Goal: Transaction & Acquisition: Book appointment/travel/reservation

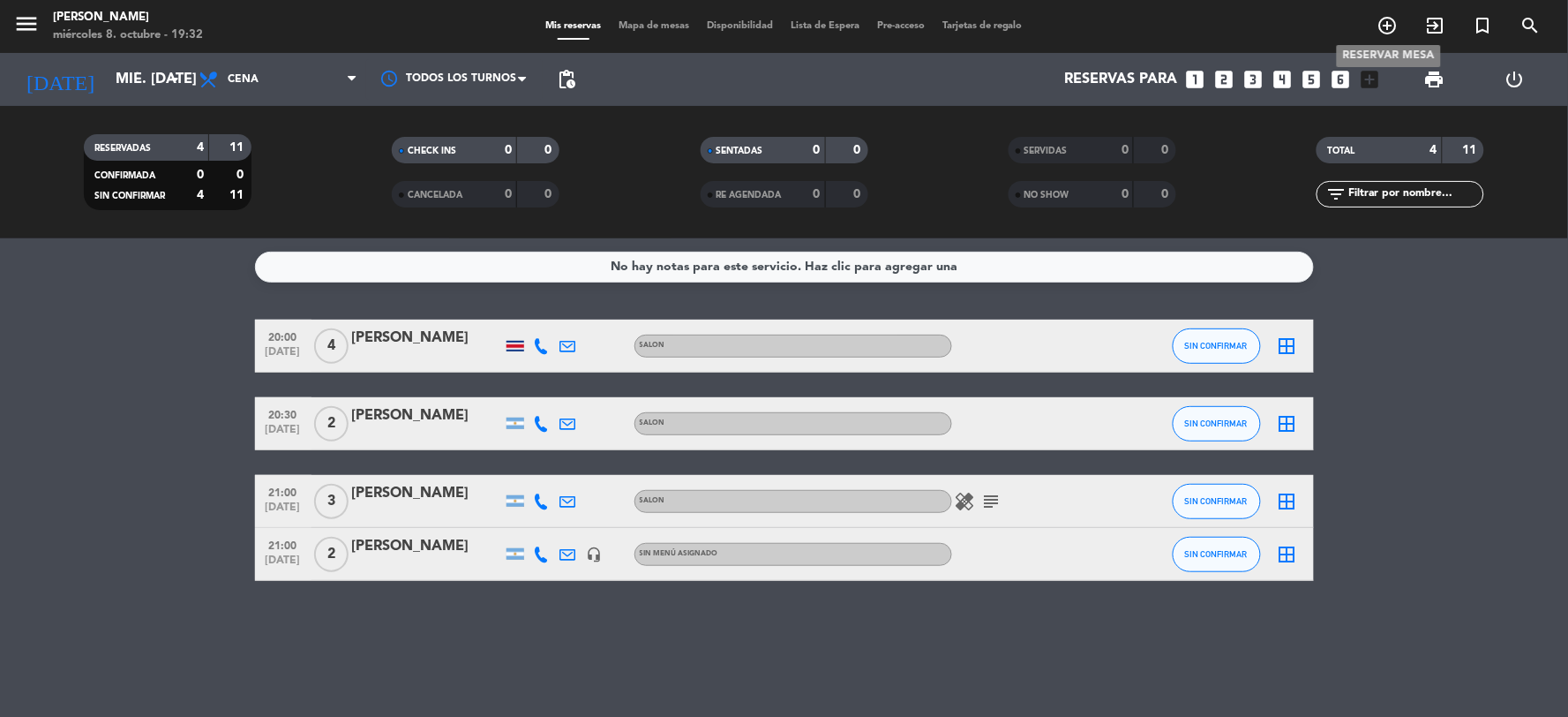
click at [1392, 16] on icon "add_circle_outline" at bounding box center [1388, 26] width 21 height 21
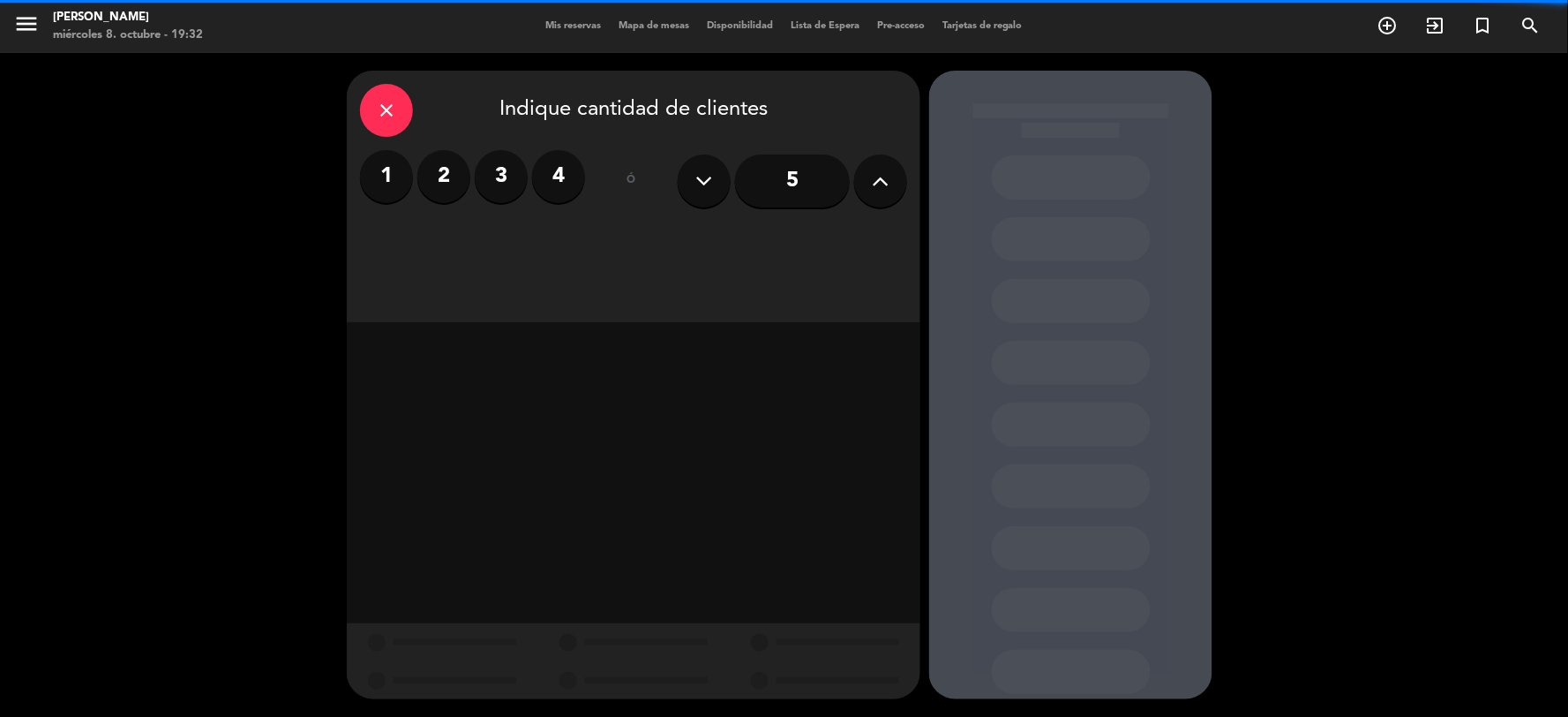
click at [443, 183] on label "2" at bounding box center [444, 177] width 53 height 53
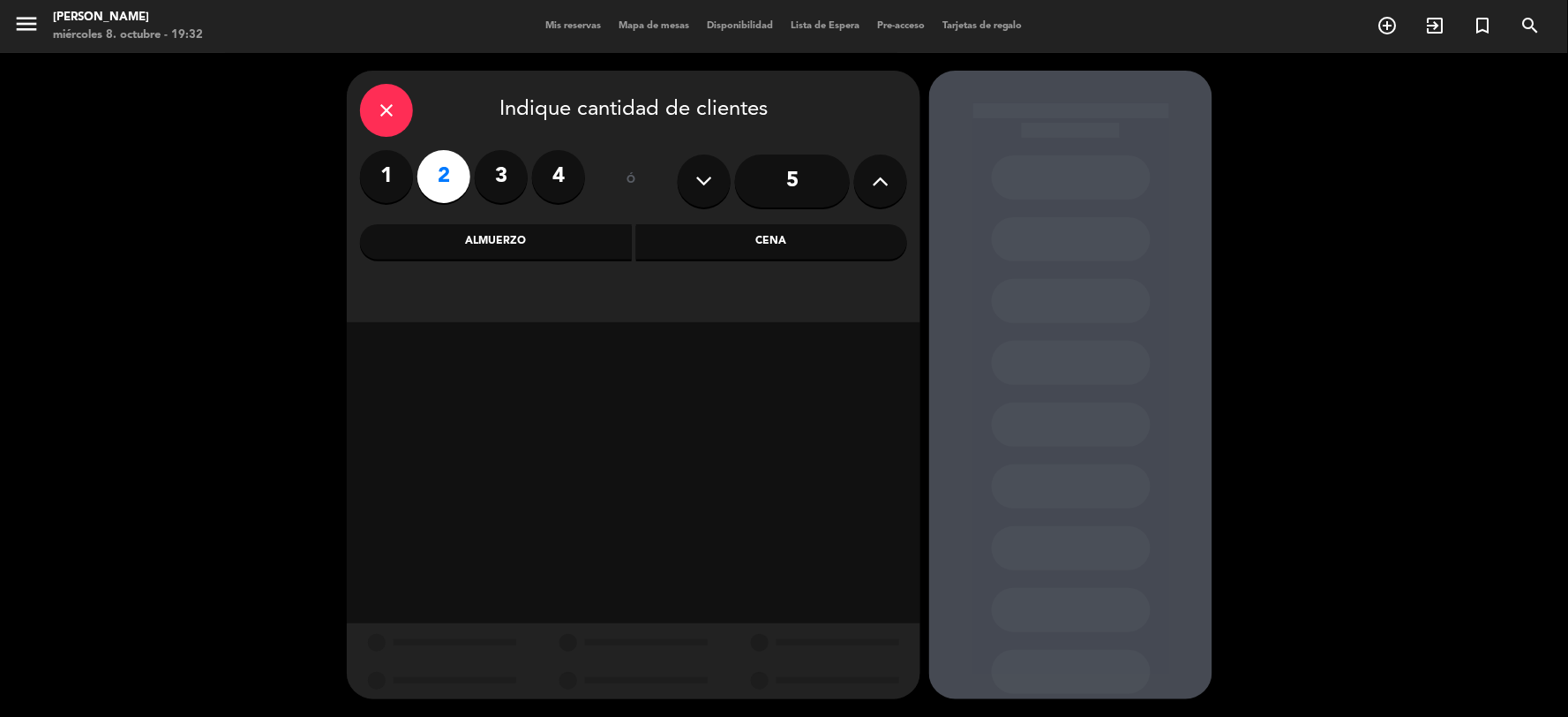
click at [777, 233] on div "Cena" at bounding box center [772, 242] width 271 height 35
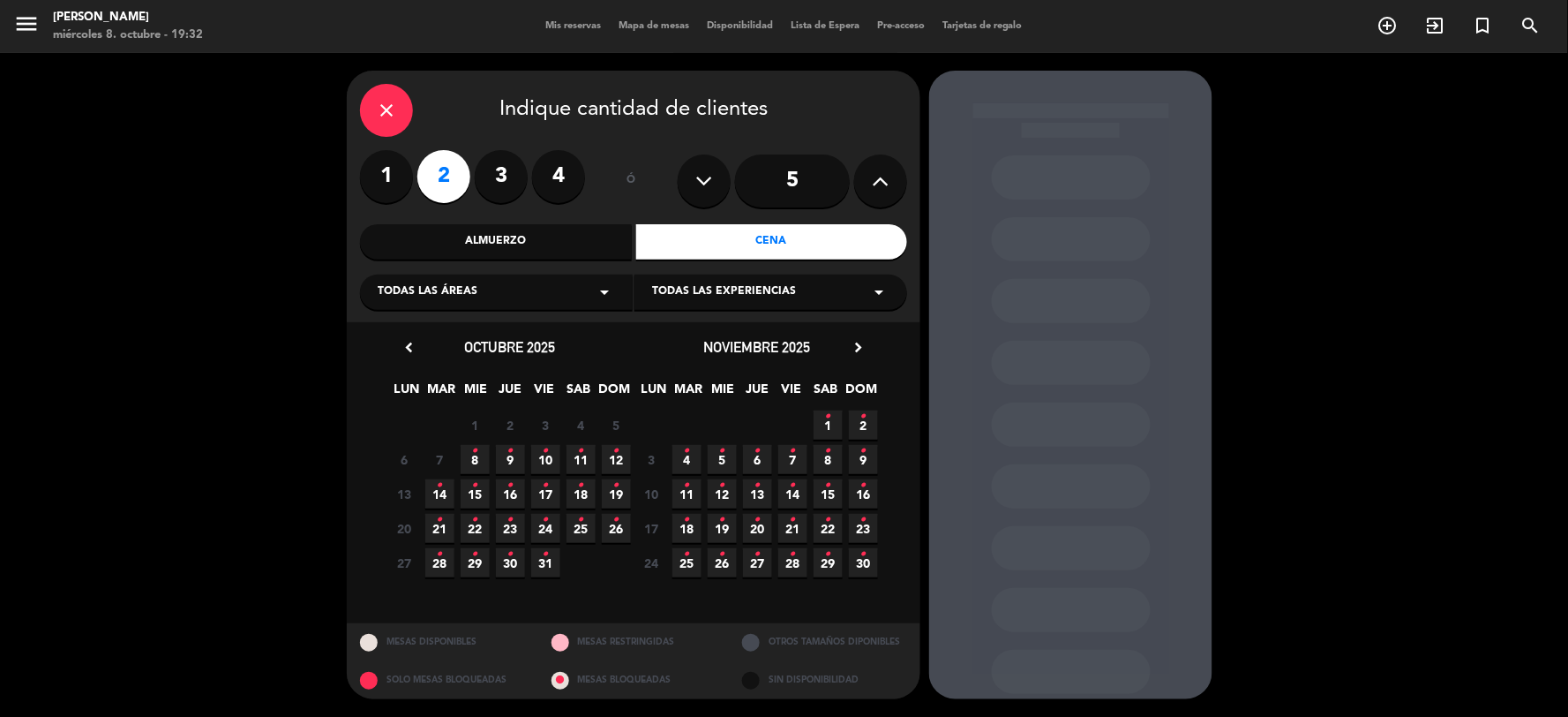
click at [477, 454] on icon "•" at bounding box center [474, 451] width 6 height 28
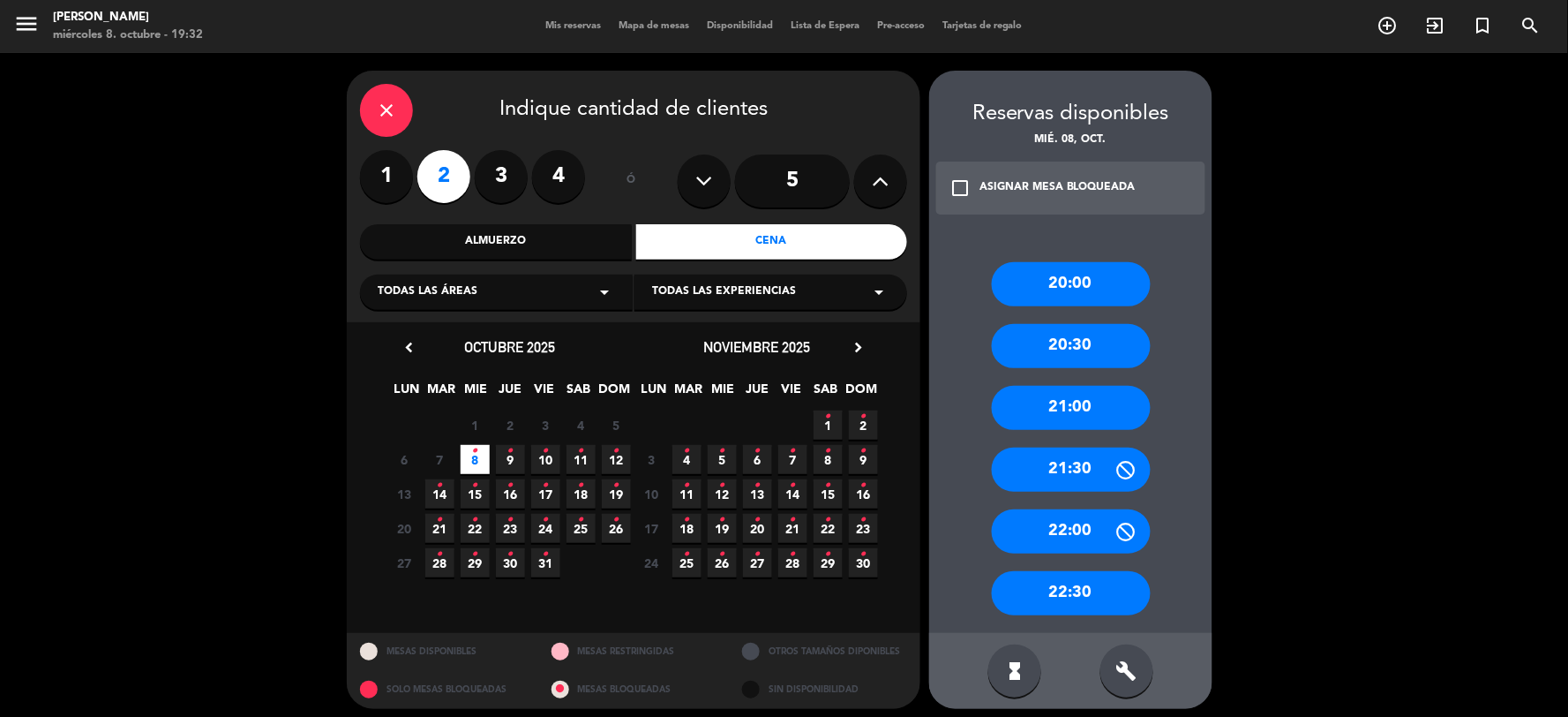
click at [1091, 350] on div "20:30" at bounding box center [1070, 346] width 159 height 44
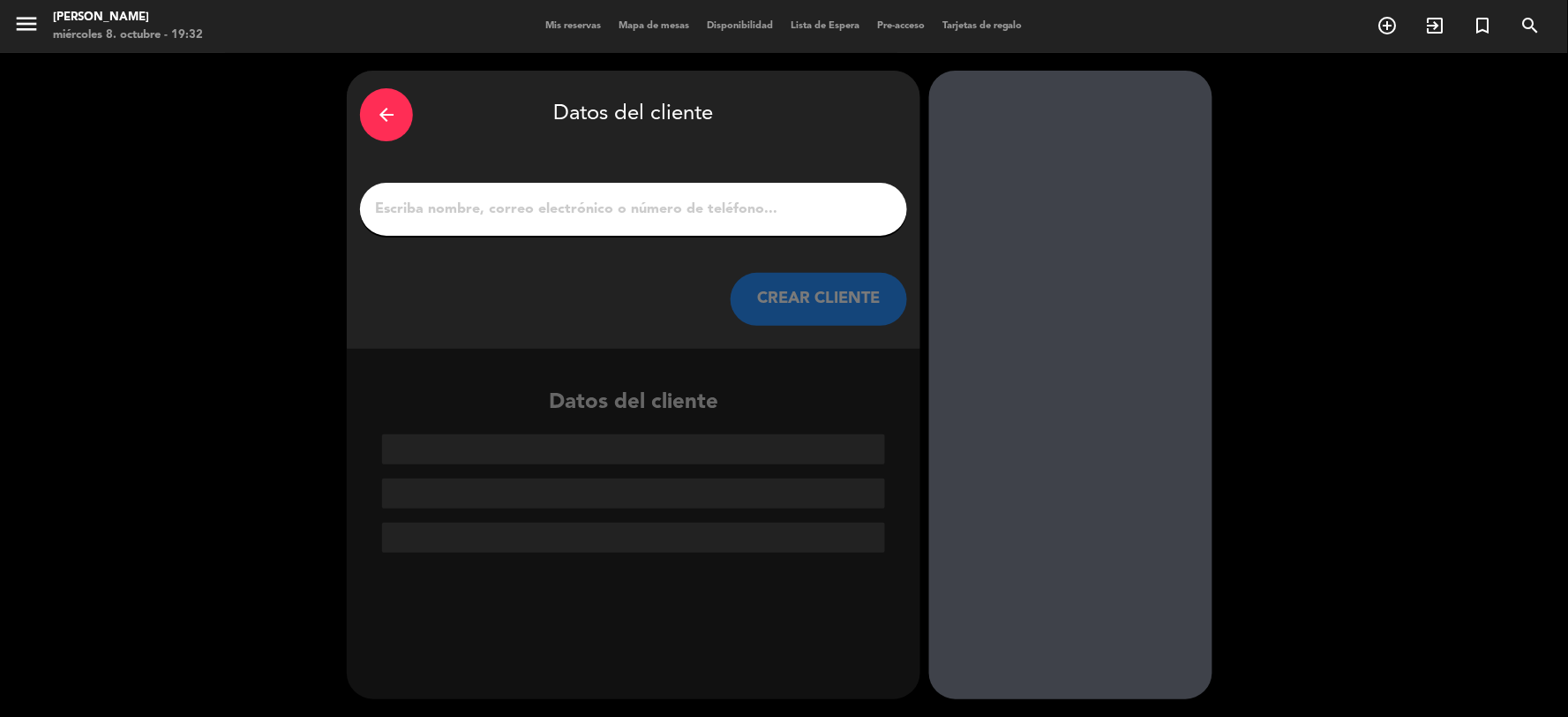
click at [660, 214] on input "1" at bounding box center [633, 209] width 521 height 25
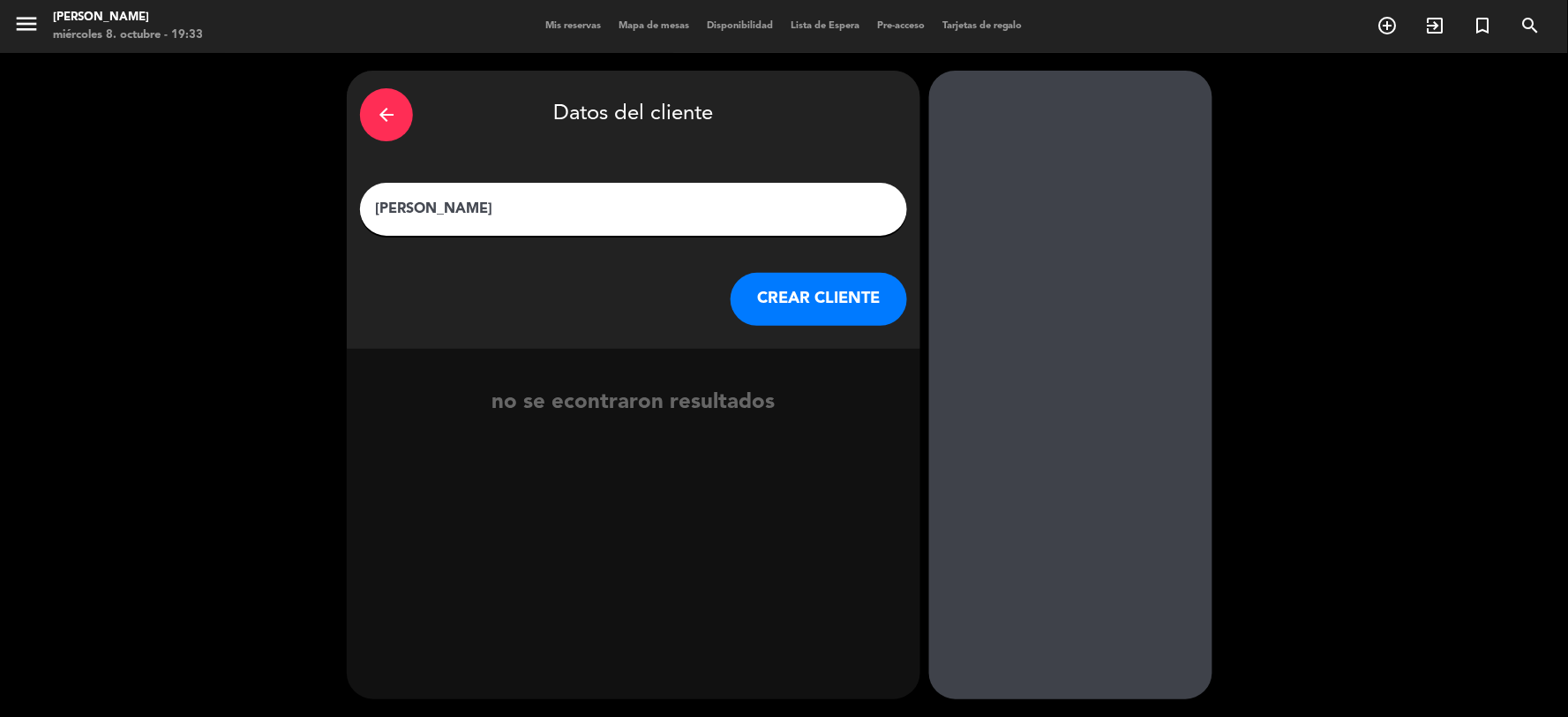
type input "[PERSON_NAME]"
click at [788, 298] on button "CREAR CLIENTE" at bounding box center [819, 299] width 176 height 53
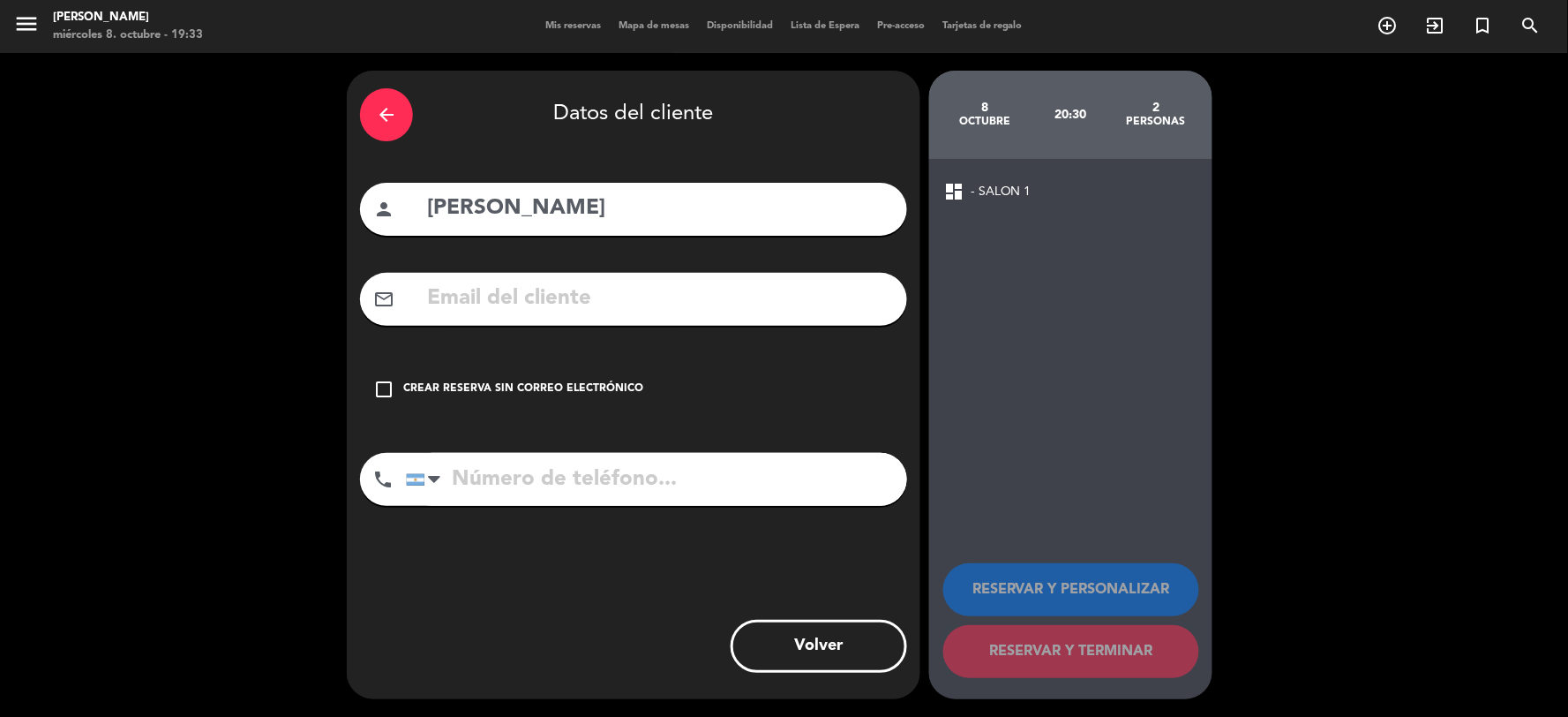
click at [416, 303] on div "mail_outline" at bounding box center [633, 299] width 547 height 53
click at [455, 303] on input "text" at bounding box center [660, 298] width 468 height 36
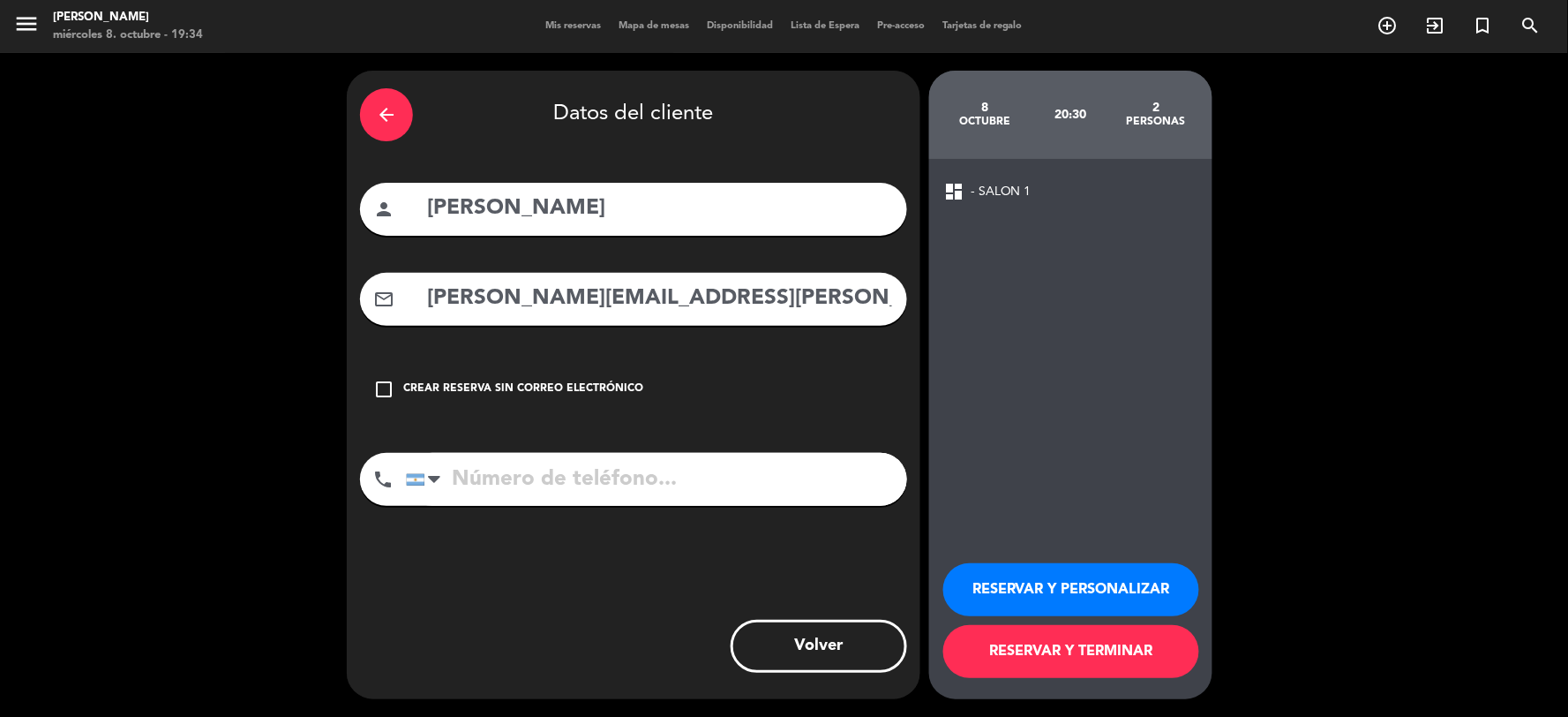
type input "[PERSON_NAME][EMAIL_ADDRESS][PERSON_NAME][DOMAIN_NAME]"
click at [388, 383] on icon "check_box_outline_blank" at bounding box center [384, 390] width 21 height 21
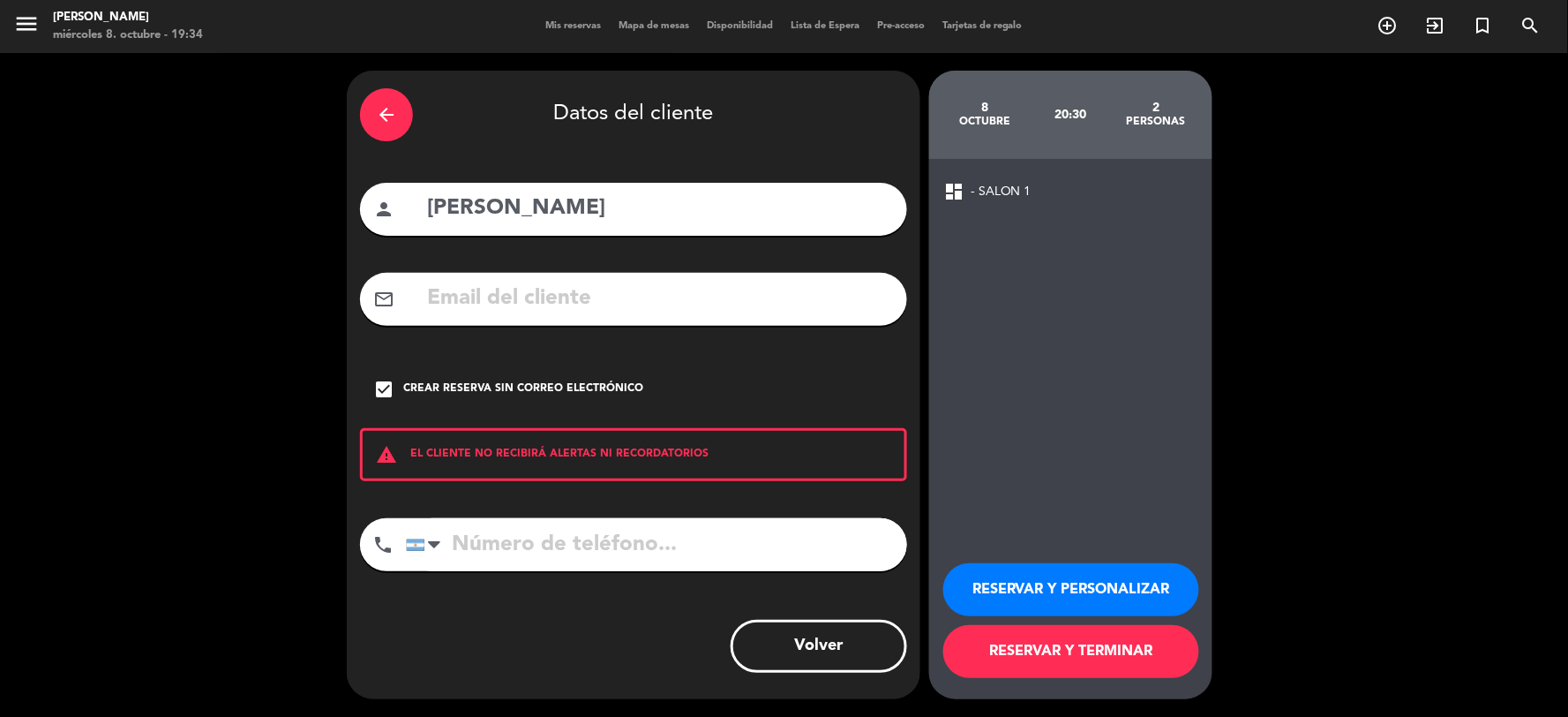
click at [509, 560] on input "tel" at bounding box center [656, 545] width 501 height 53
type input "1149273417"
click at [1062, 651] on button "RESERVAR Y TERMINAR" at bounding box center [1070, 651] width 255 height 53
